Goal: Information Seeking & Learning: Learn about a topic

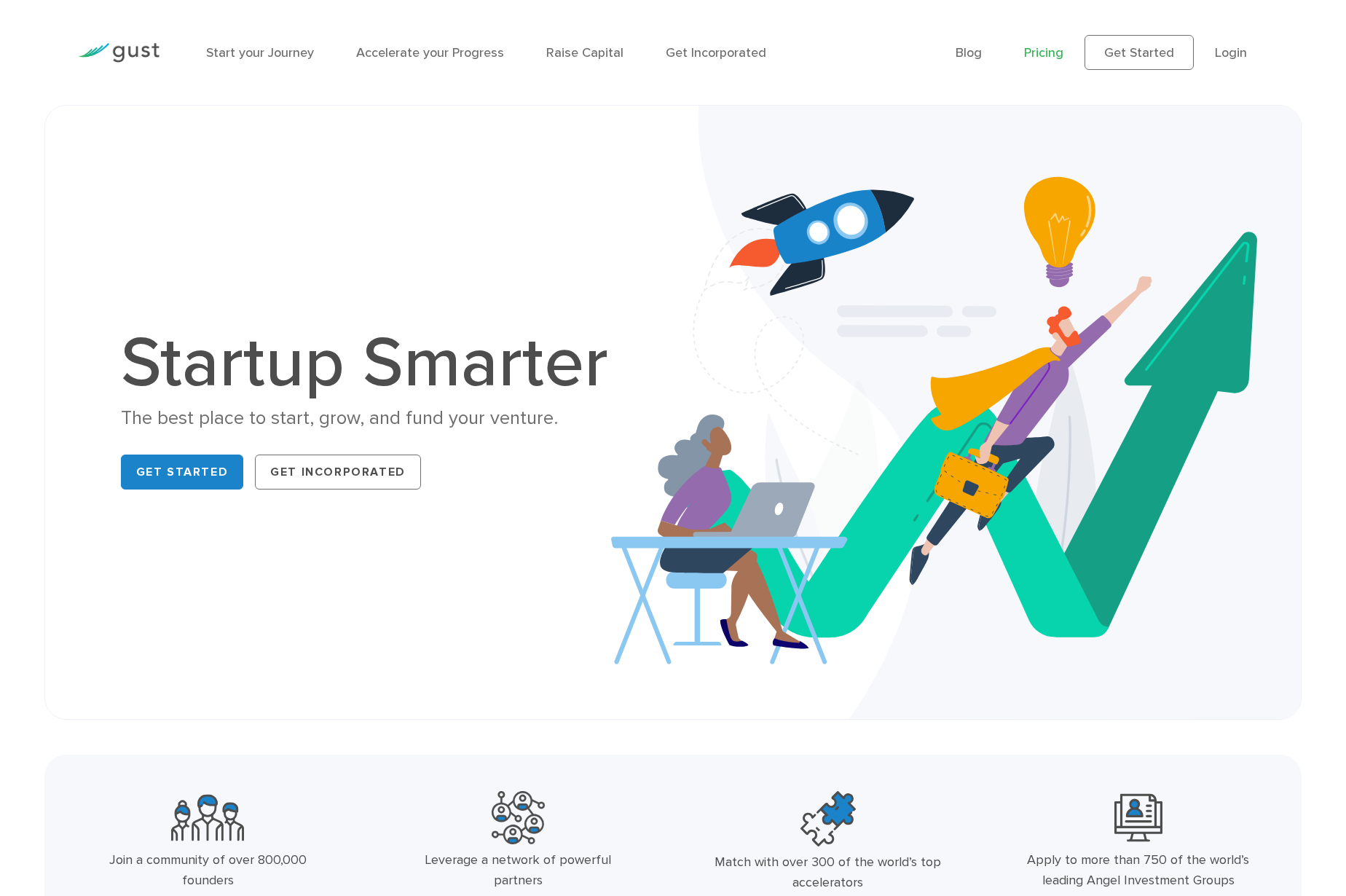
click at [1043, 54] on link "Pricing" at bounding box center [1043, 53] width 39 height 15
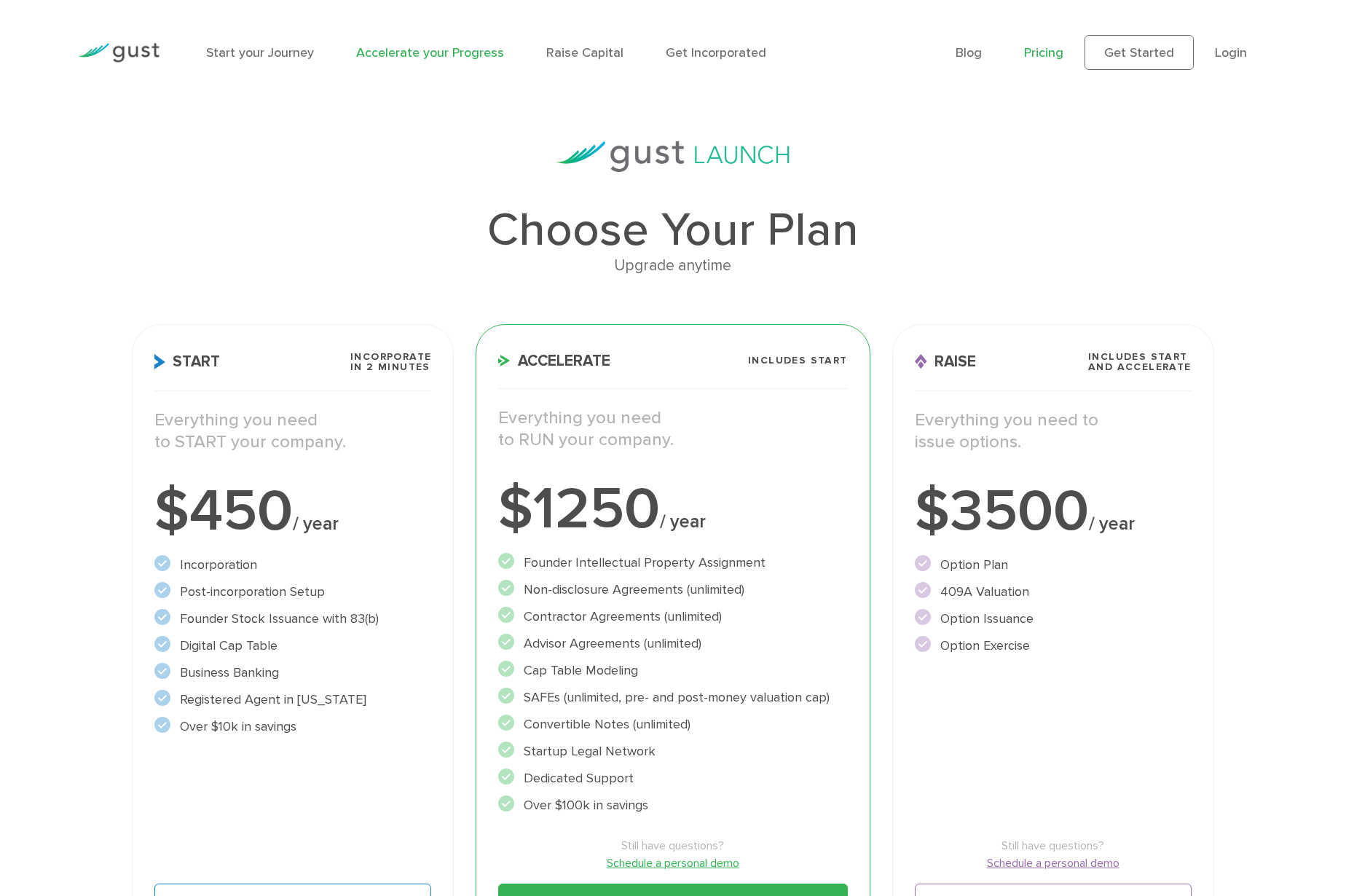
click at [433, 48] on link "Accelerate your Progress" at bounding box center [430, 53] width 148 height 15
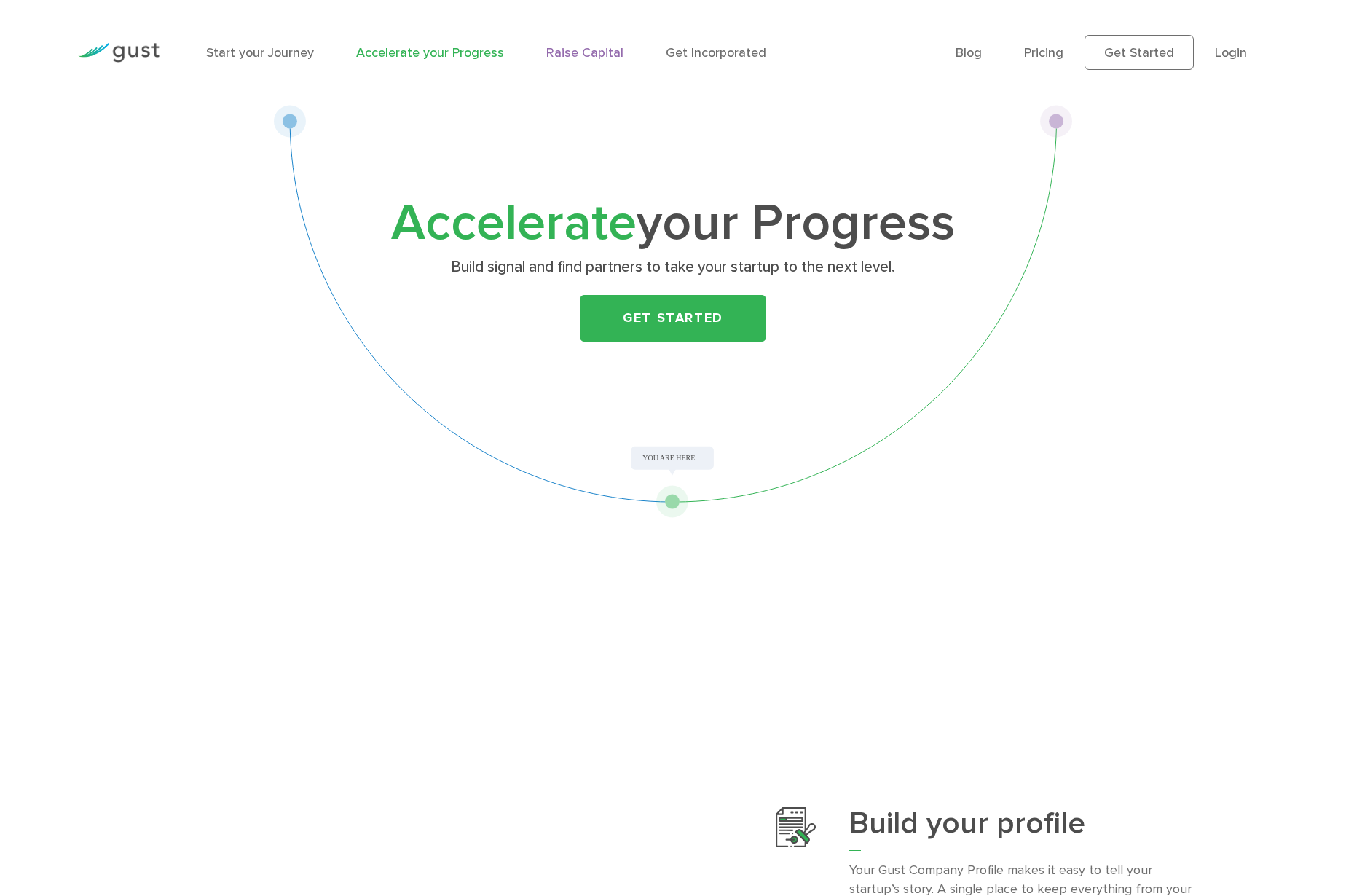
click at [588, 50] on link "Raise Capital" at bounding box center [585, 53] width 77 height 15
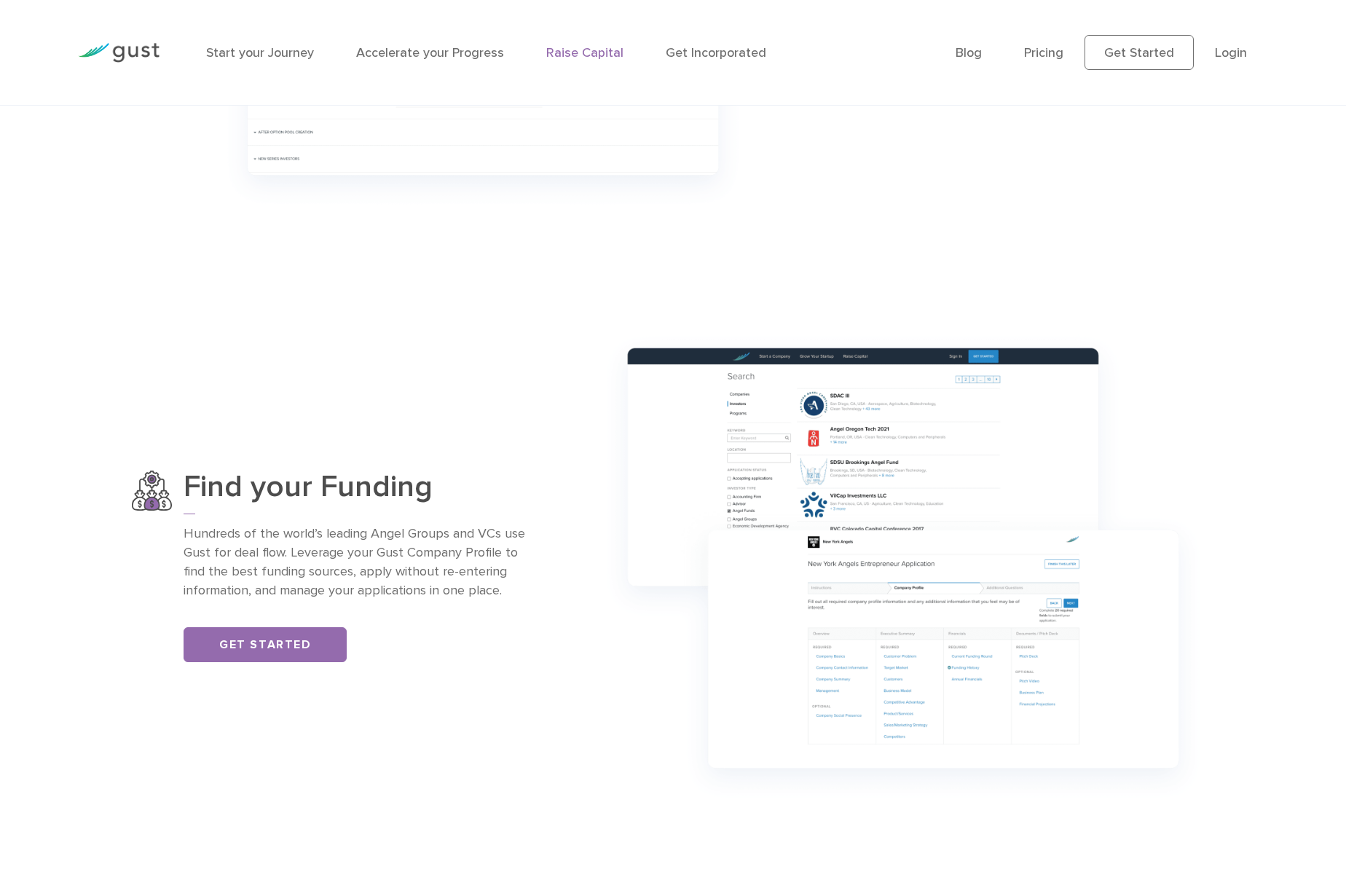
scroll to position [947, 0]
